Goal: Task Accomplishment & Management: Use online tool/utility

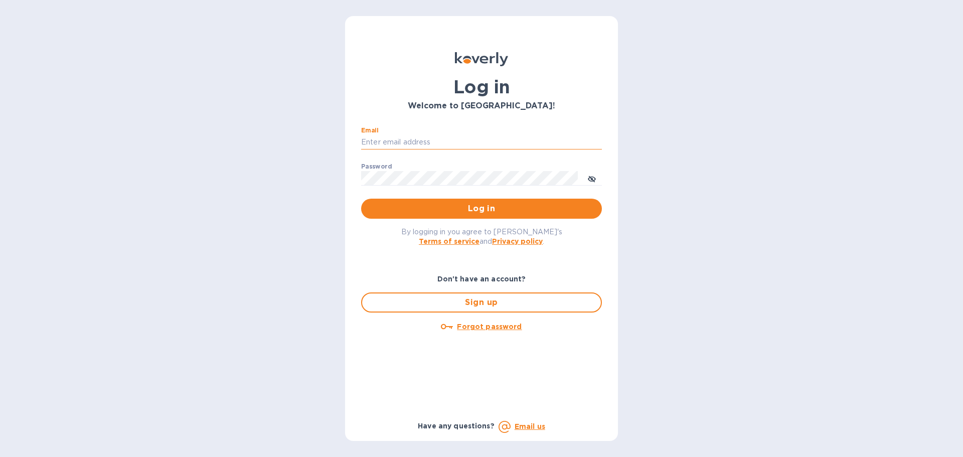
click at [435, 140] on input "Email" at bounding box center [481, 142] width 241 height 15
type input "[PERSON_NAME][EMAIL_ADDRESS][DOMAIN_NAME]"
click at [448, 212] on span "Log in" at bounding box center [481, 209] width 225 height 12
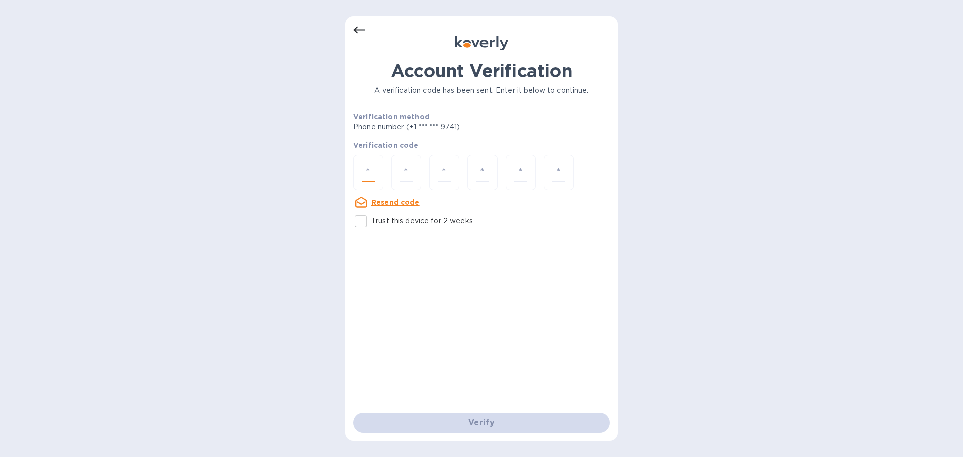
click at [369, 167] on input "number" at bounding box center [368, 172] width 13 height 19
paste input "6"
type input "6"
type input "8"
type input "9"
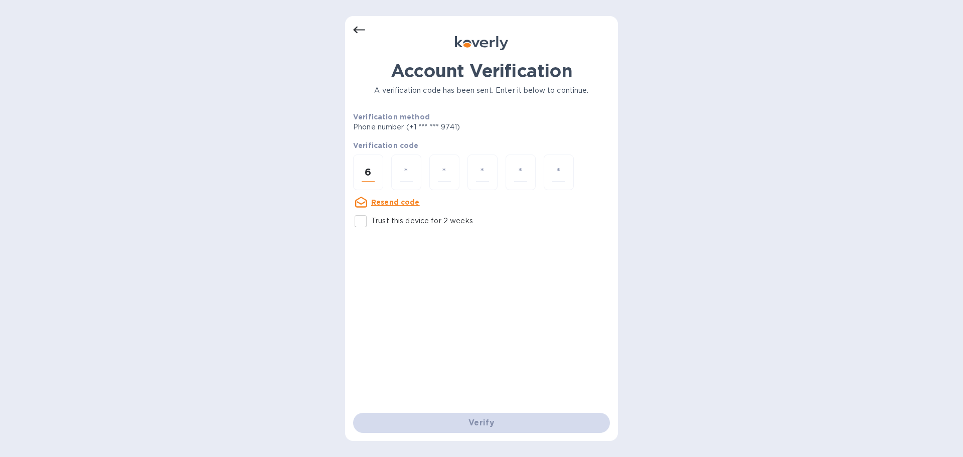
type input "1"
type input "7"
type input "0"
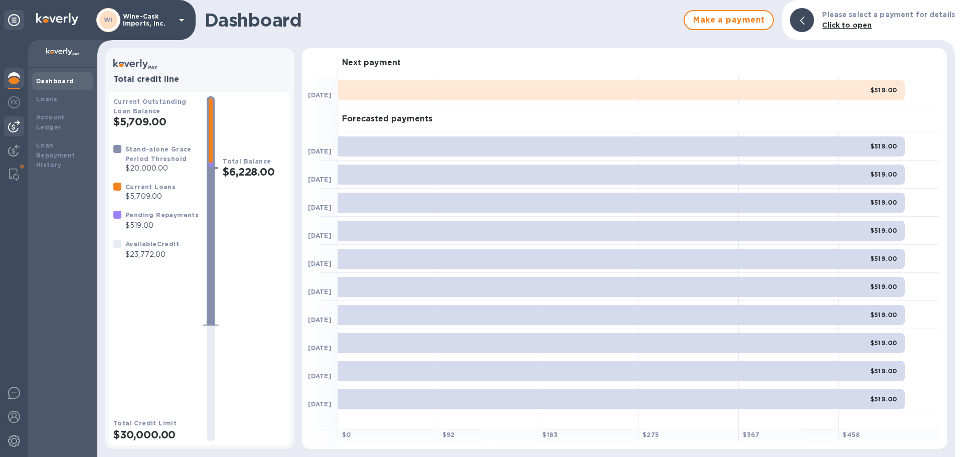
click at [14, 131] on img at bounding box center [14, 126] width 12 height 12
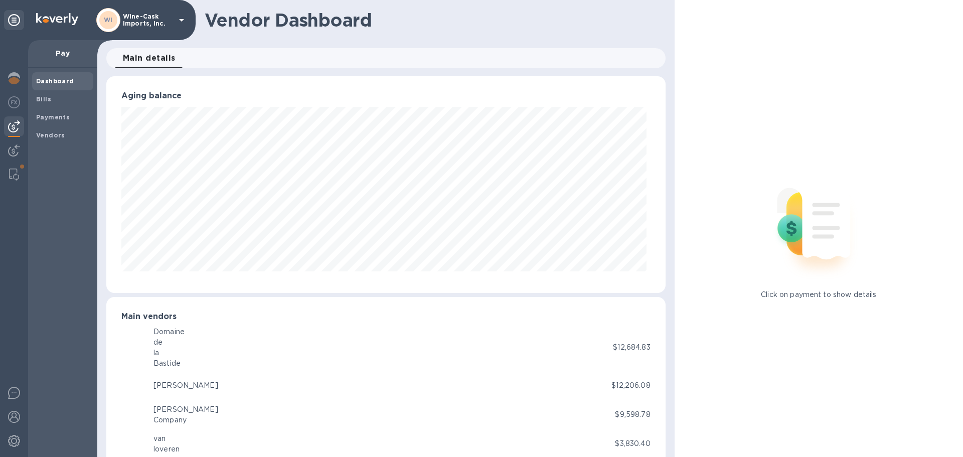
scroll to position [501342, 501003]
click at [50, 103] on span "Bills" at bounding box center [62, 99] width 53 height 10
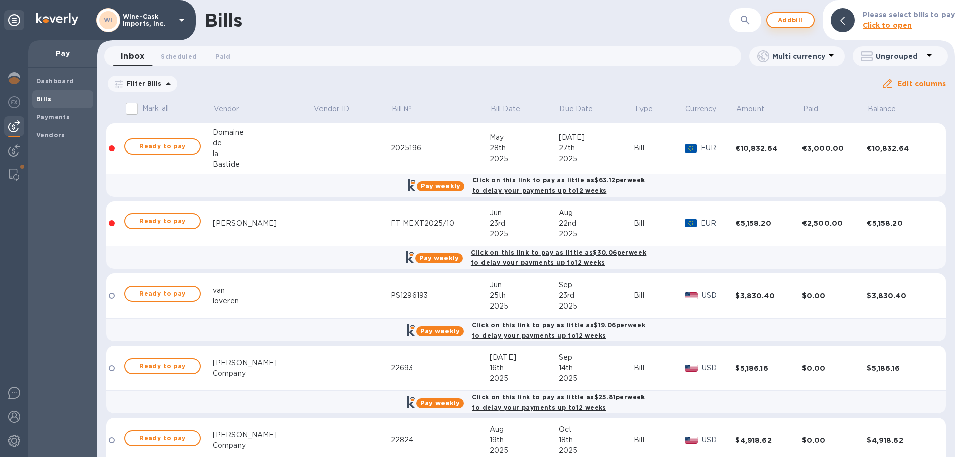
click at [797, 18] on span "Add bill" at bounding box center [790, 20] width 30 height 12
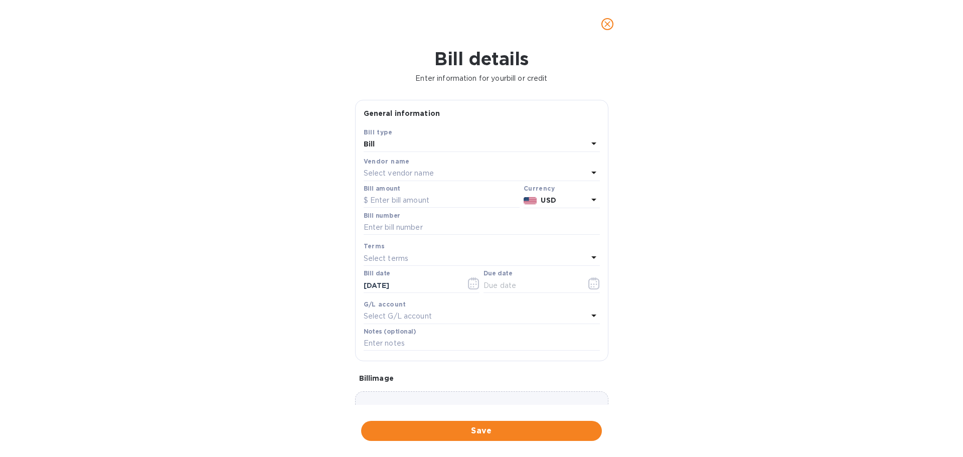
click at [449, 175] on div "Select vendor name" at bounding box center [476, 174] width 224 height 14
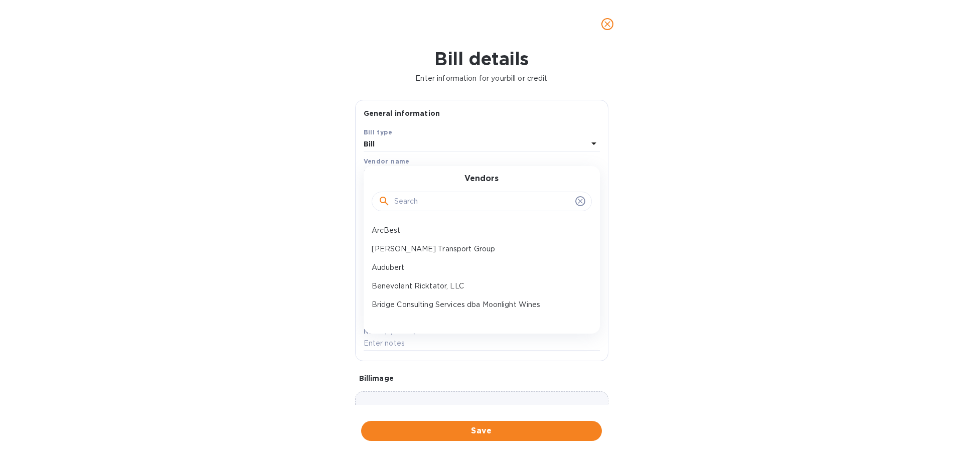
click at [439, 205] on input "text" at bounding box center [482, 201] width 177 height 15
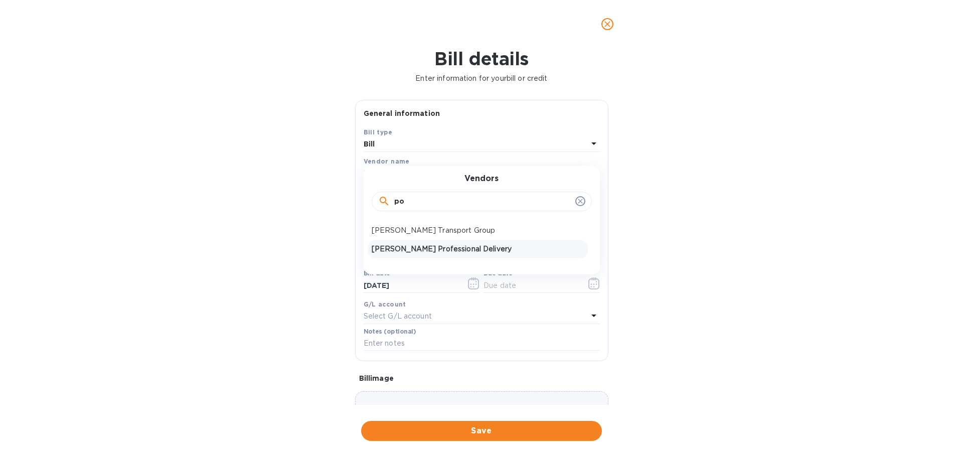
type input "po"
click at [452, 248] on p "Poyser's Professional Delivery" at bounding box center [478, 249] width 212 height 11
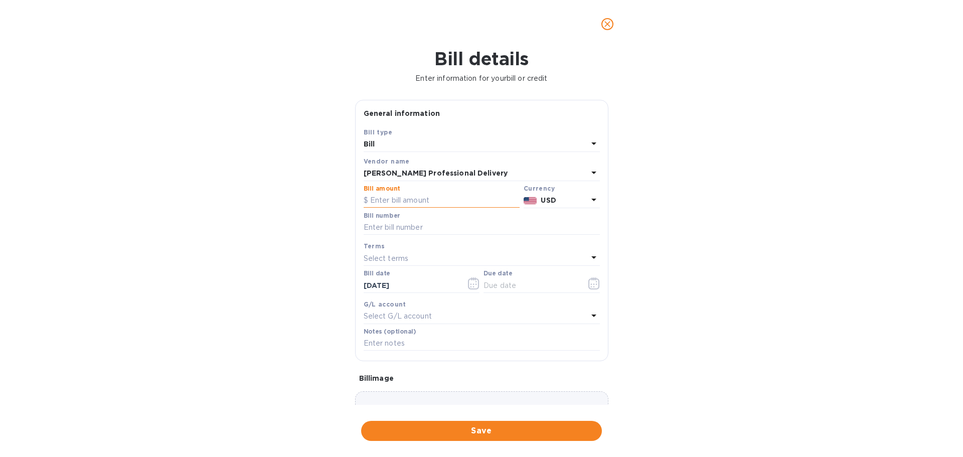
click at [415, 202] on input "text" at bounding box center [442, 200] width 156 height 15
type input "493.00"
click at [408, 223] on input "text" at bounding box center [482, 227] width 236 height 15
type input "wc082925"
click at [506, 286] on input "text" at bounding box center [531, 285] width 95 height 15
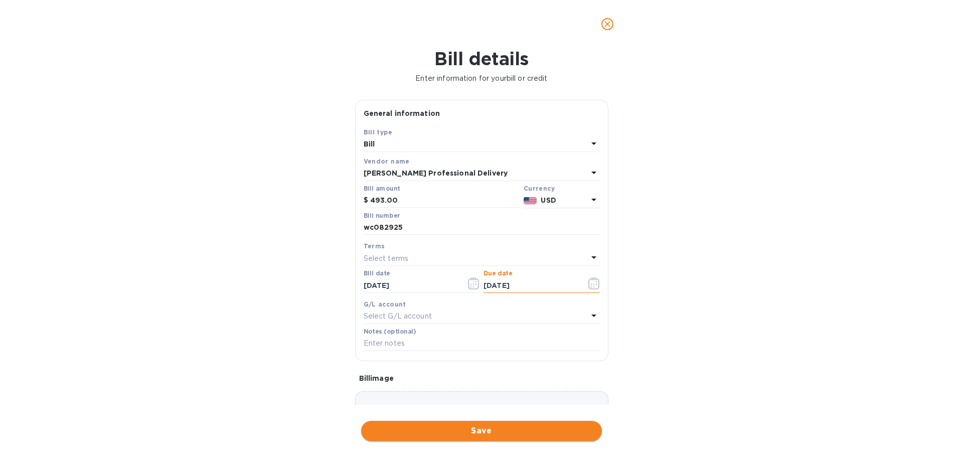
type input "09/02/2025"
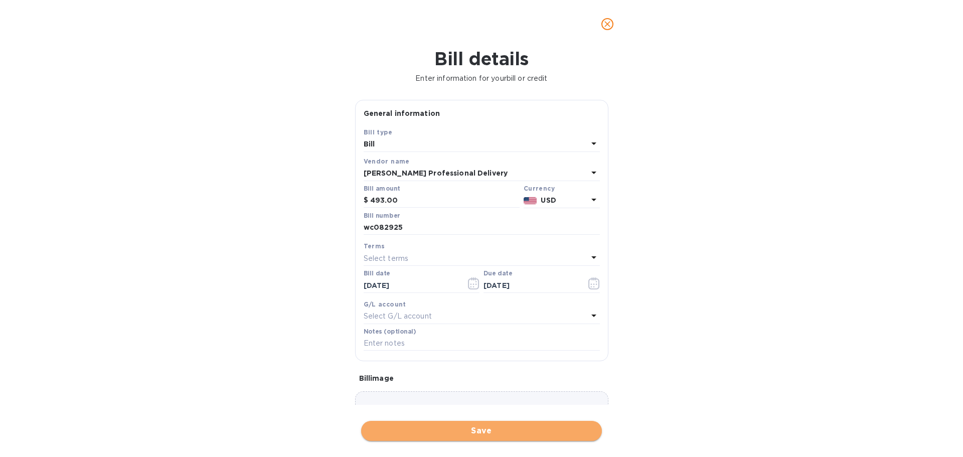
click at [494, 427] on span "Save" at bounding box center [481, 431] width 225 height 12
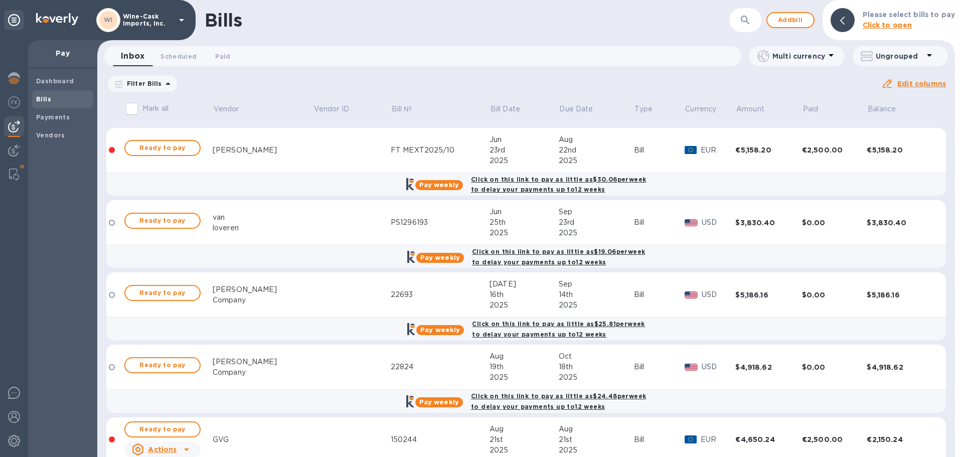
scroll to position [187, 0]
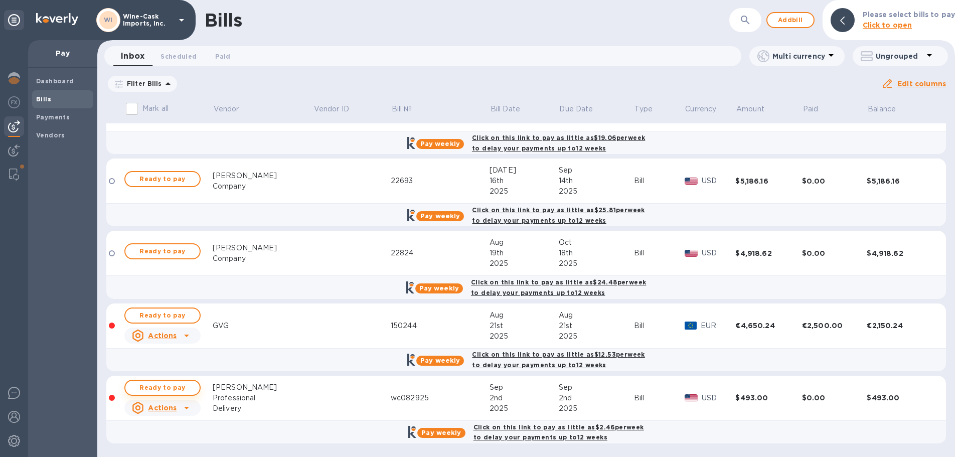
click at [168, 387] on span "Ready to pay" at bounding box center [162, 388] width 58 height 12
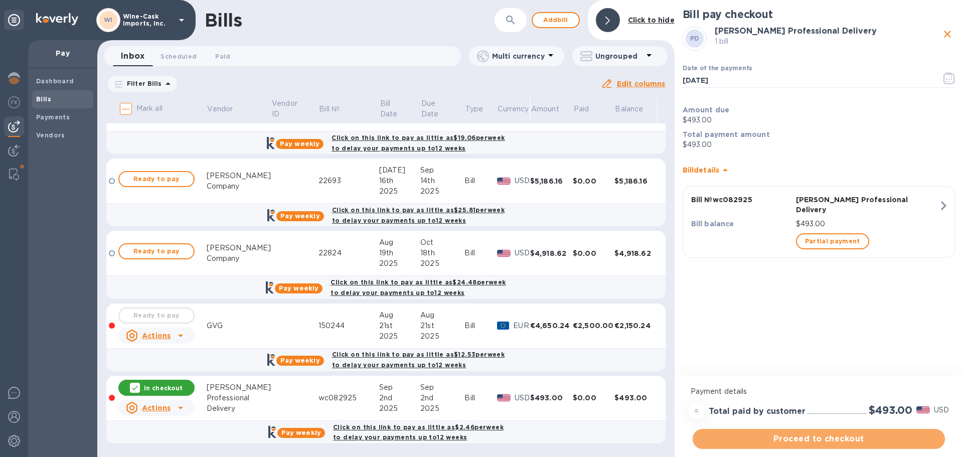
click at [820, 444] on span "Proceed to checkout" at bounding box center [819, 439] width 236 height 12
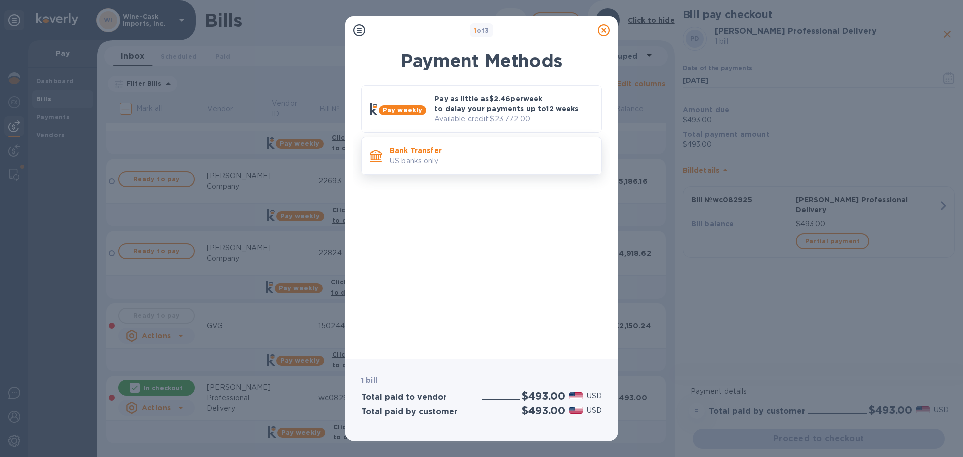
click at [406, 154] on p "Bank Transfer" at bounding box center [492, 150] width 204 height 10
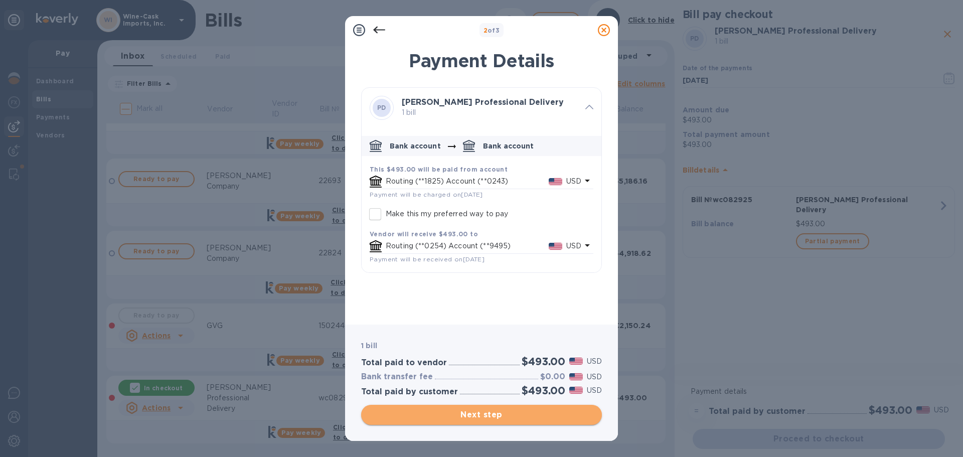
click at [471, 412] on span "Next step" at bounding box center [481, 415] width 225 height 12
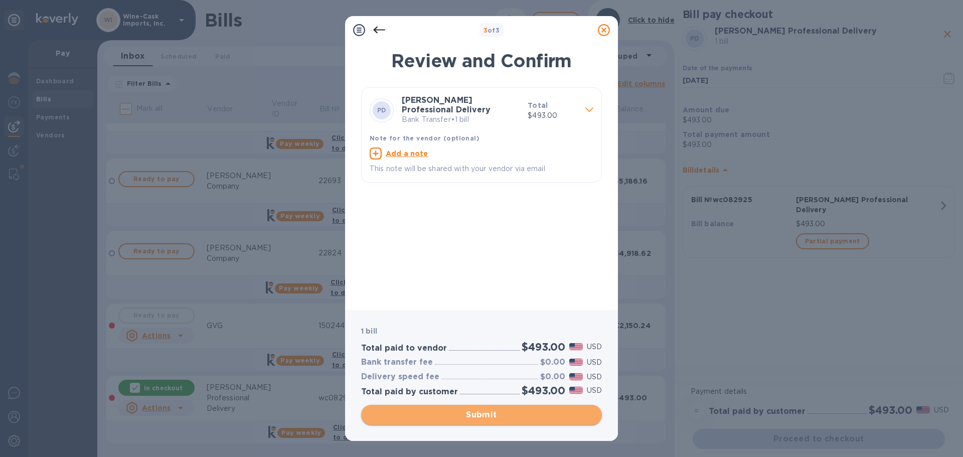
click at [481, 417] on span "Submit" at bounding box center [481, 415] width 225 height 12
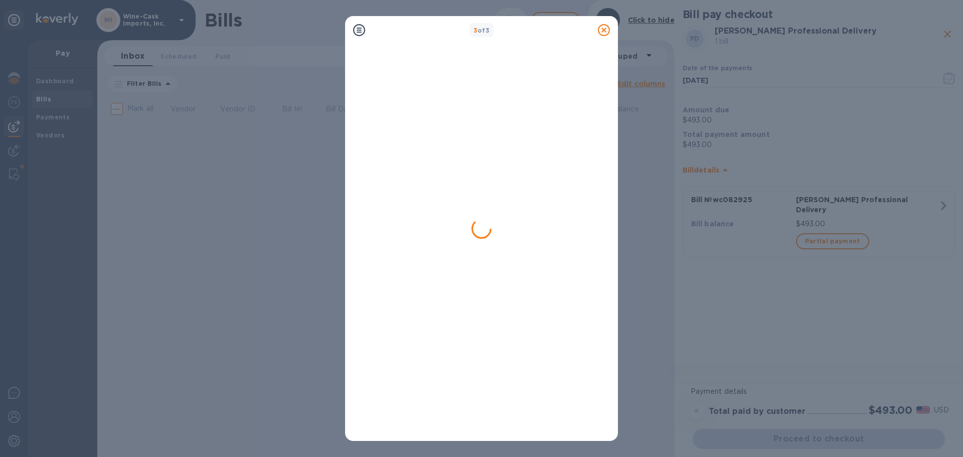
scroll to position [0, 0]
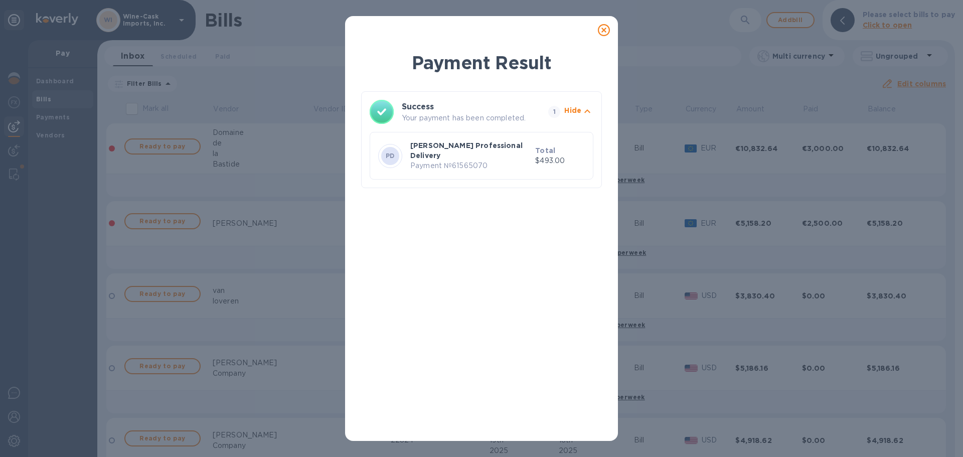
click at [603, 32] on icon at bounding box center [604, 30] width 12 height 12
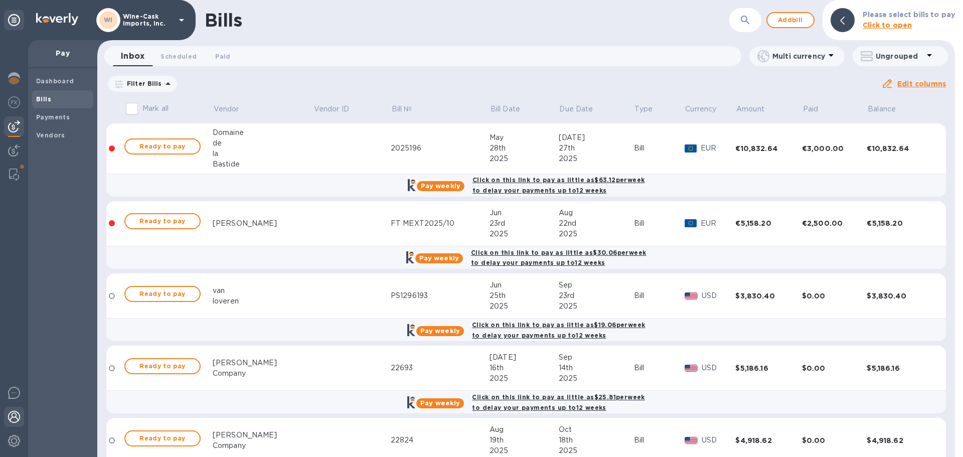
click at [13, 424] on div at bounding box center [14, 418] width 20 height 22
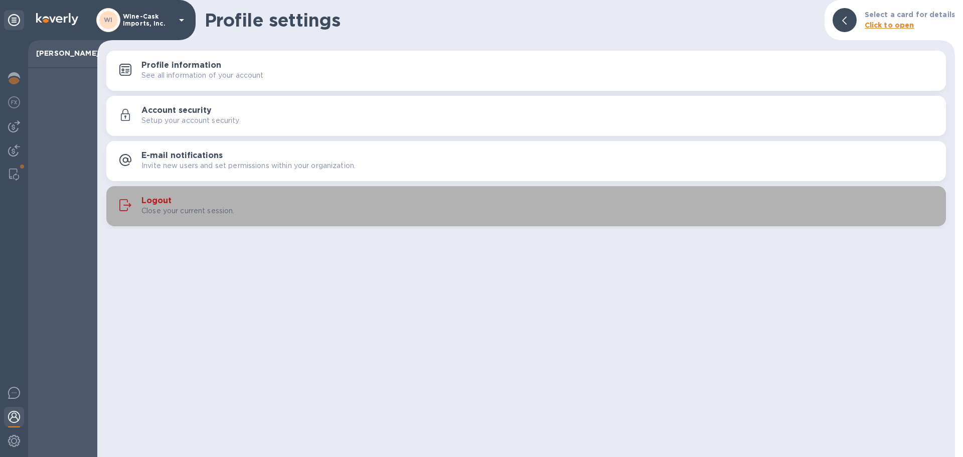
click at [217, 212] on p "Close your current session." at bounding box center [187, 211] width 93 height 11
